Goal: Find specific page/section: Find specific page/section

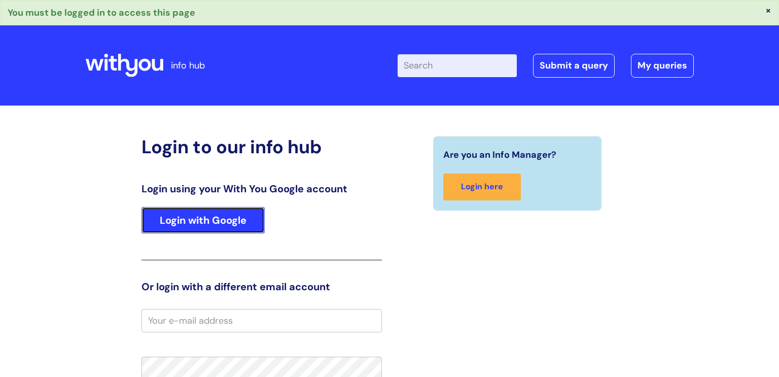
click at [255, 216] on link "Login with Google" at bounding box center [203, 220] width 123 height 26
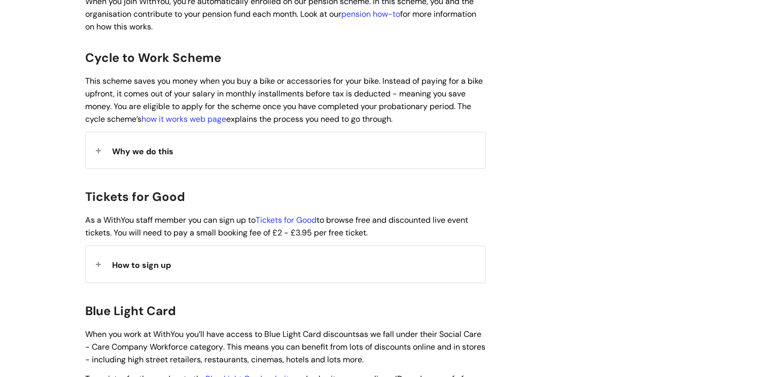
scroll to position [850, 0]
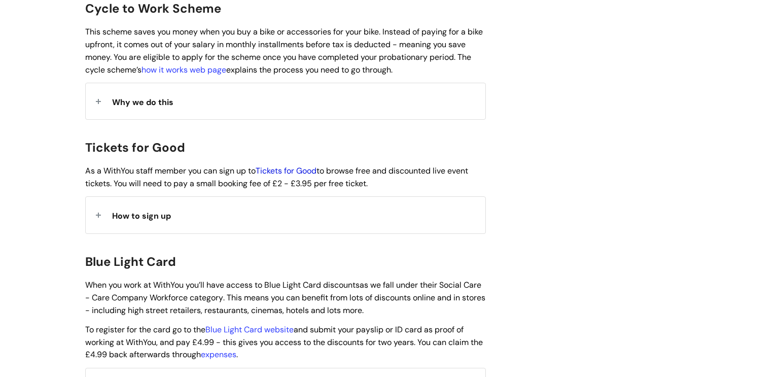
click at [299, 165] on link "Tickets for Good" at bounding box center [286, 170] width 61 height 11
